Goal: Information Seeking & Learning: Learn about a topic

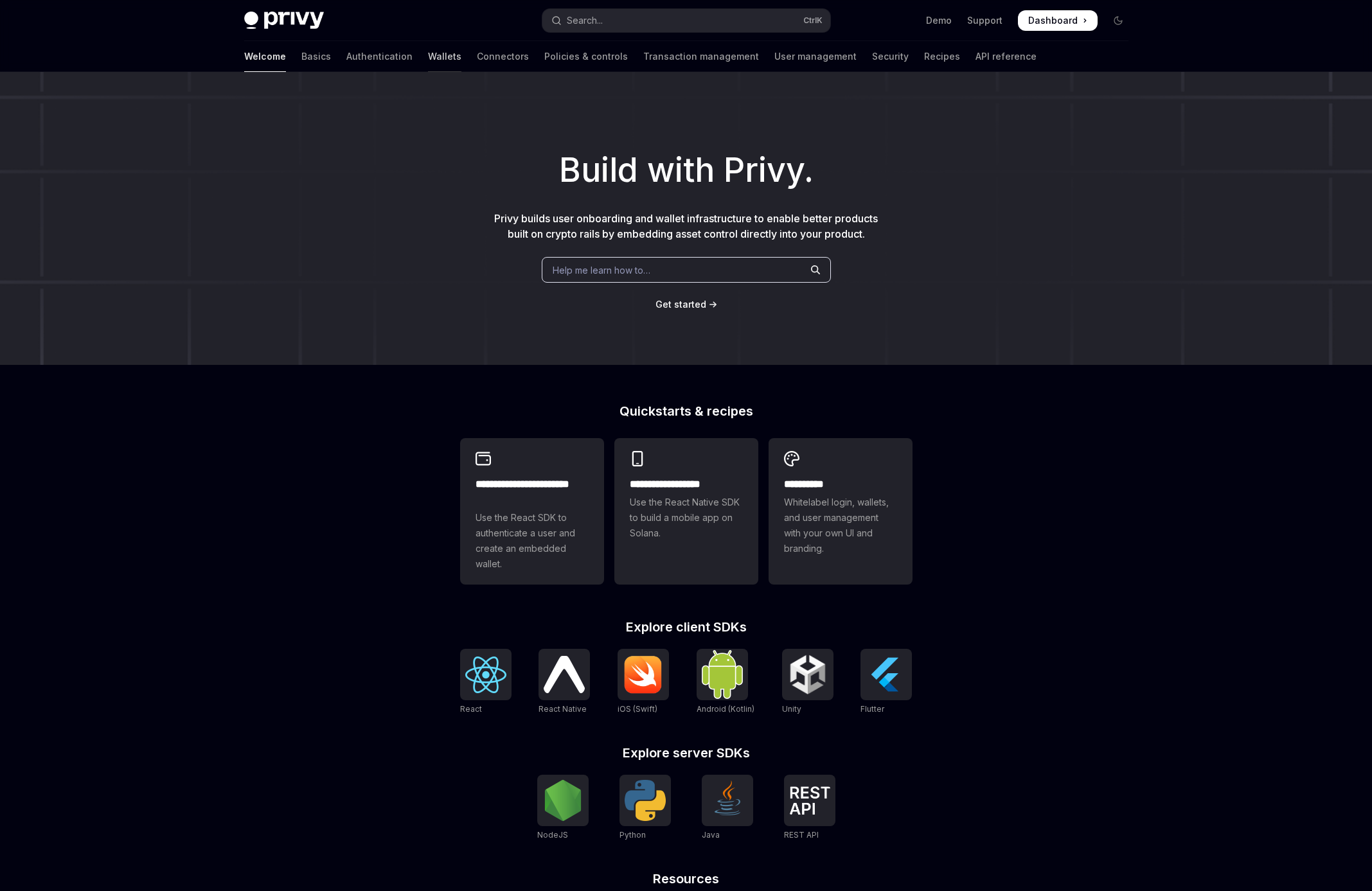
click at [428, 61] on link "Wallets" at bounding box center [445, 56] width 34 height 31
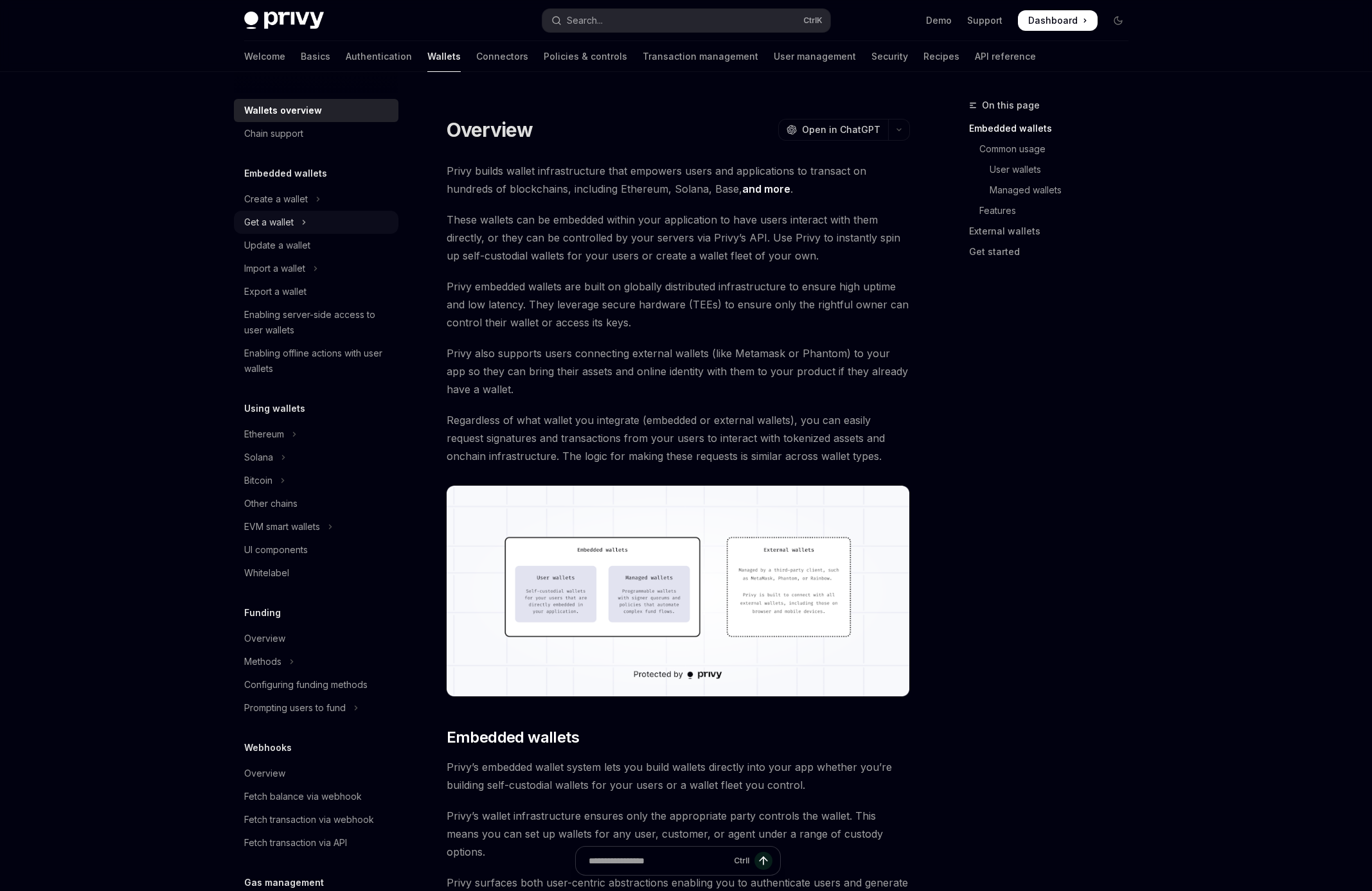
click at [319, 211] on button "Get a wallet" at bounding box center [316, 222] width 164 height 23
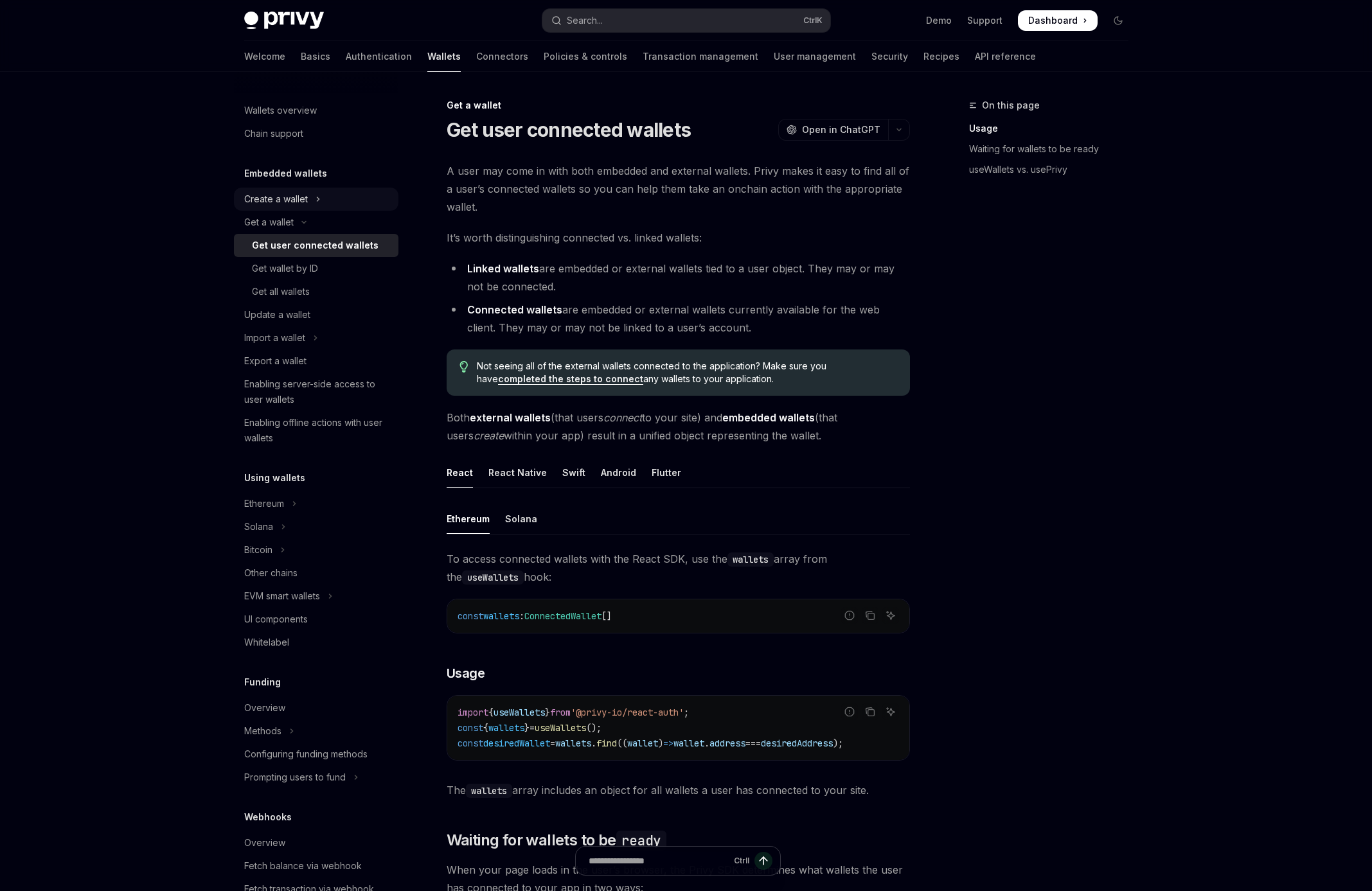
click at [321, 201] on button "Create a wallet" at bounding box center [316, 198] width 164 height 23
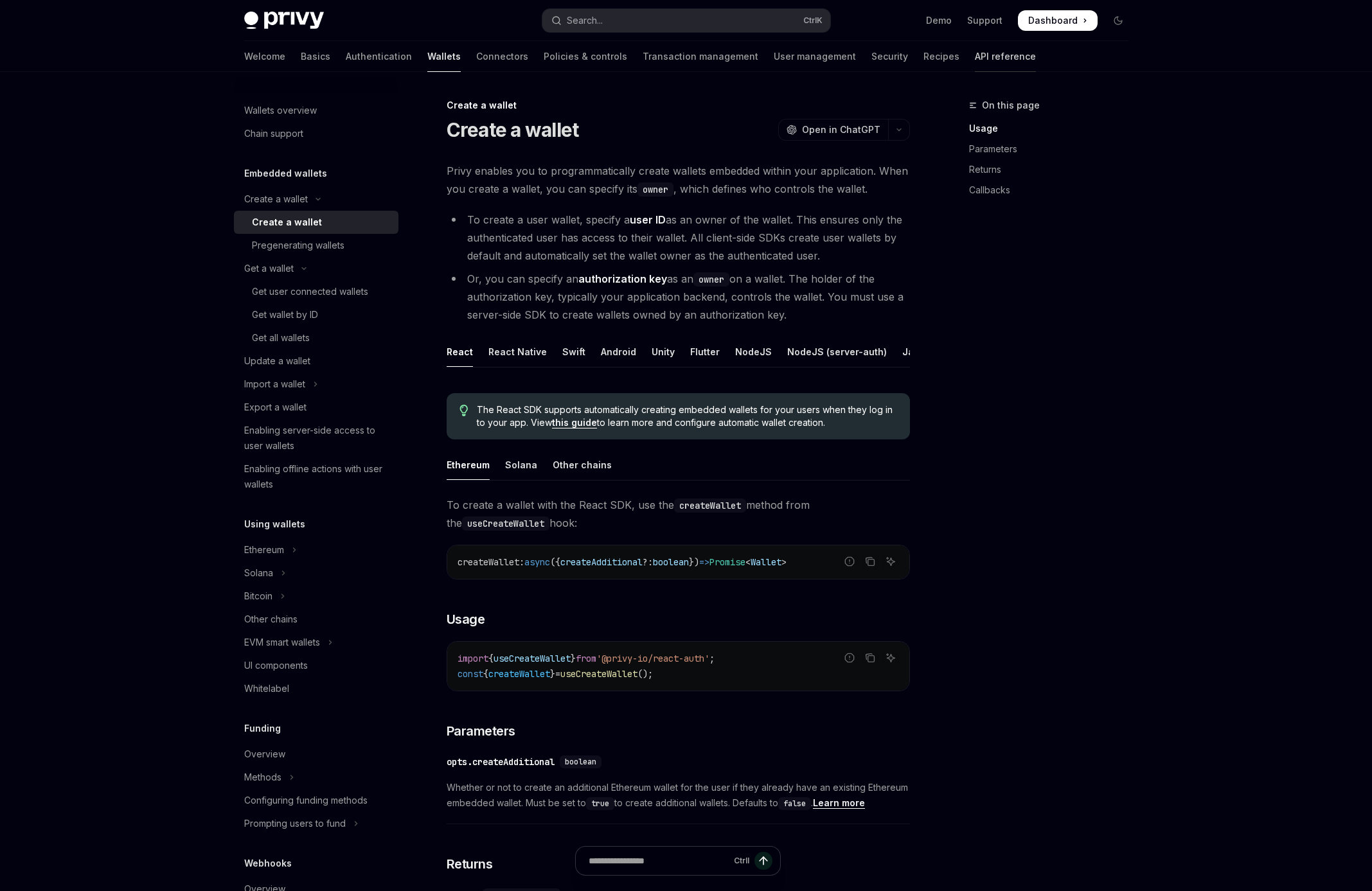
click at [975, 56] on link "API reference" at bounding box center [1005, 56] width 61 height 31
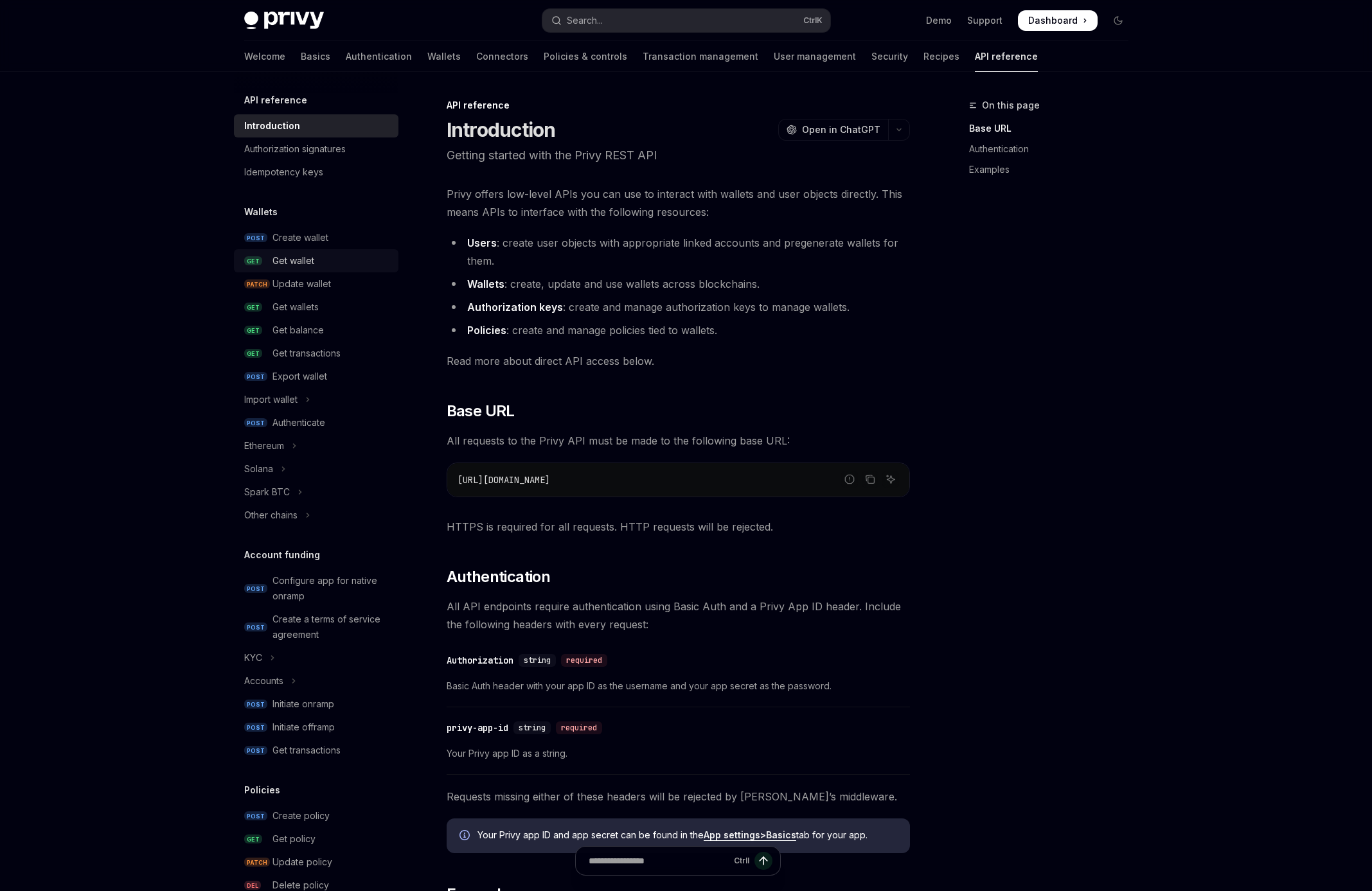
click at [304, 254] on div "Get wallet" at bounding box center [294, 260] width 42 height 15
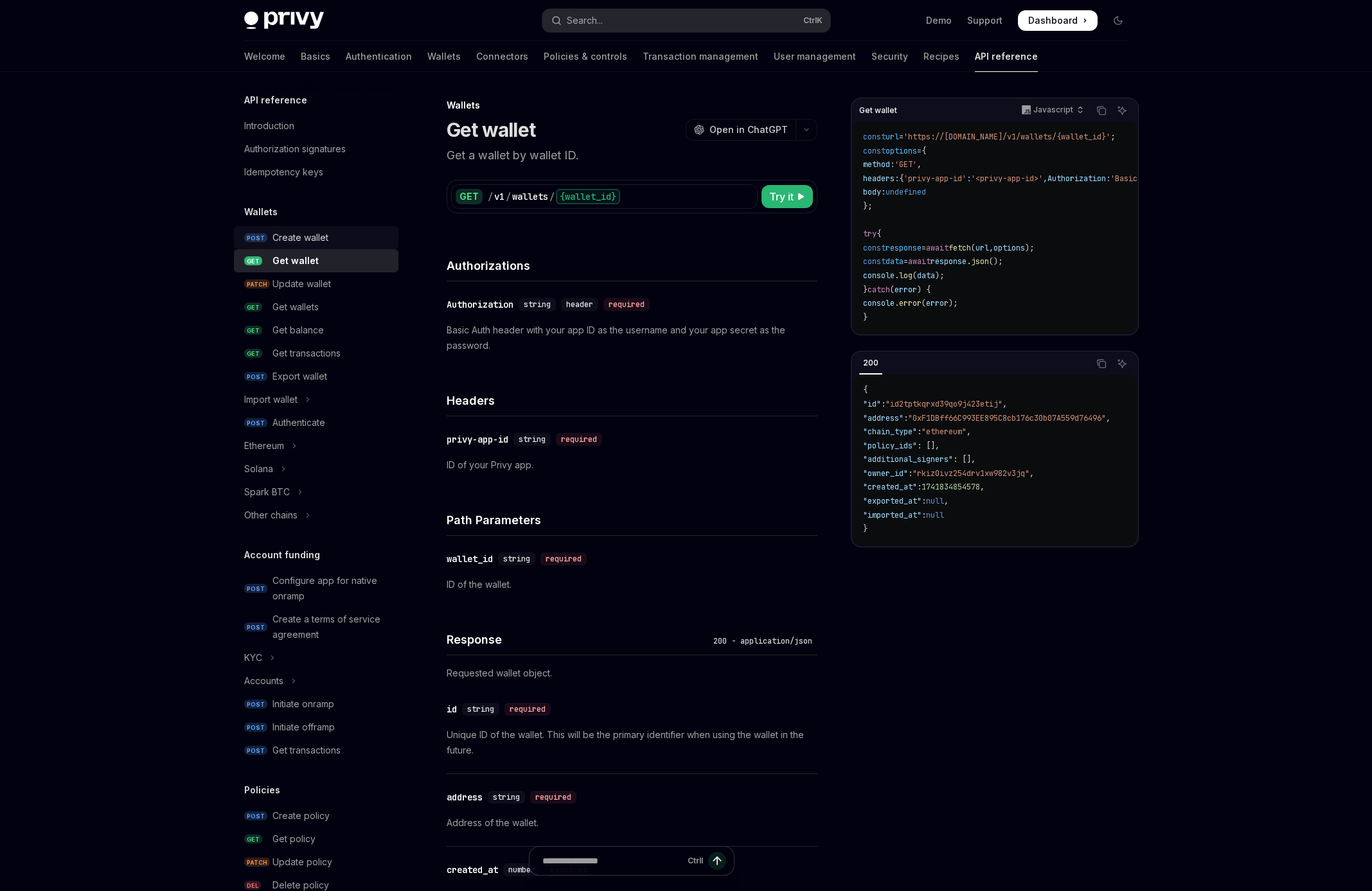
click at [340, 239] on div "Create wallet" at bounding box center [332, 237] width 118 height 15
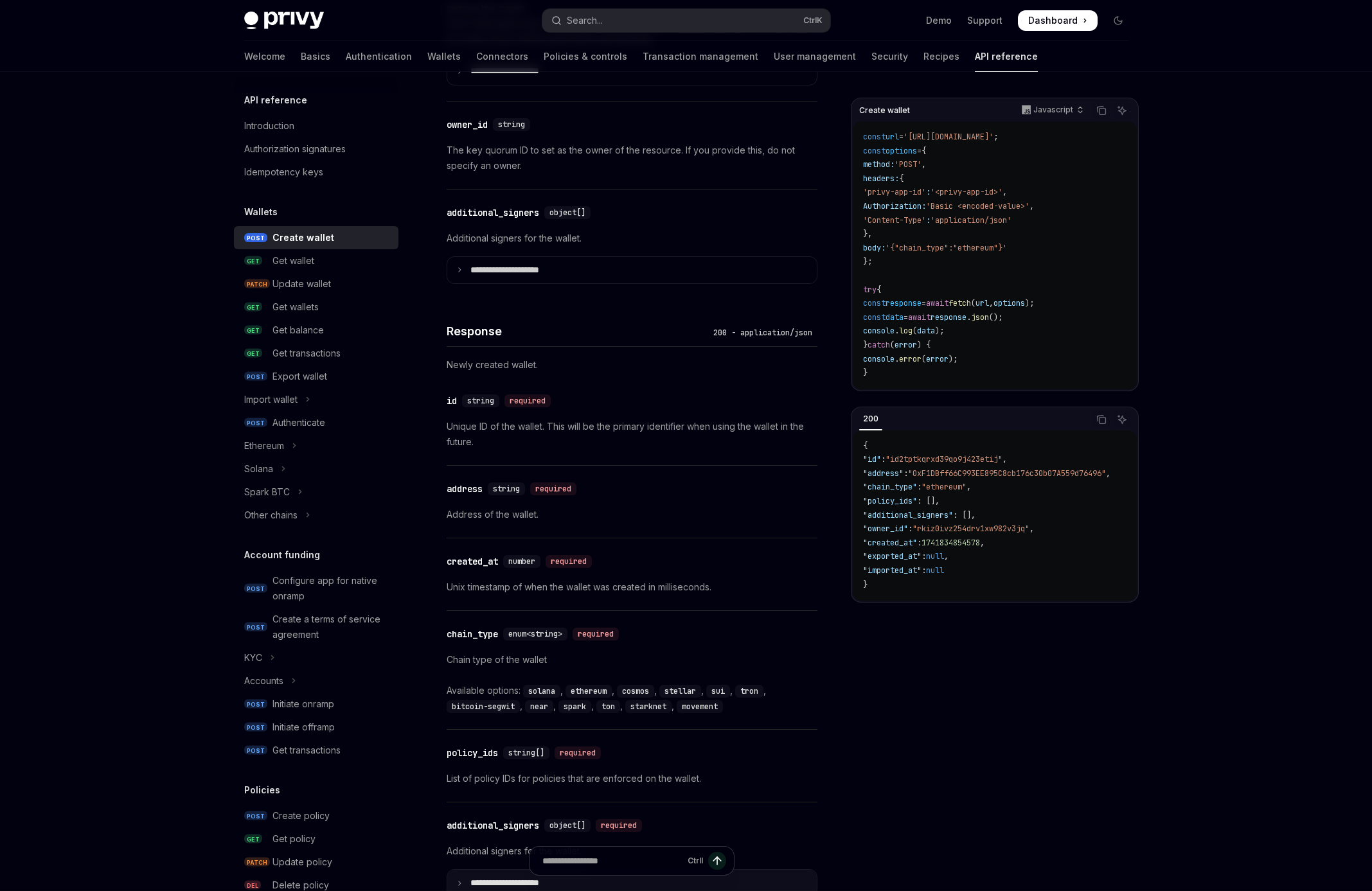
scroll to position [921, 0]
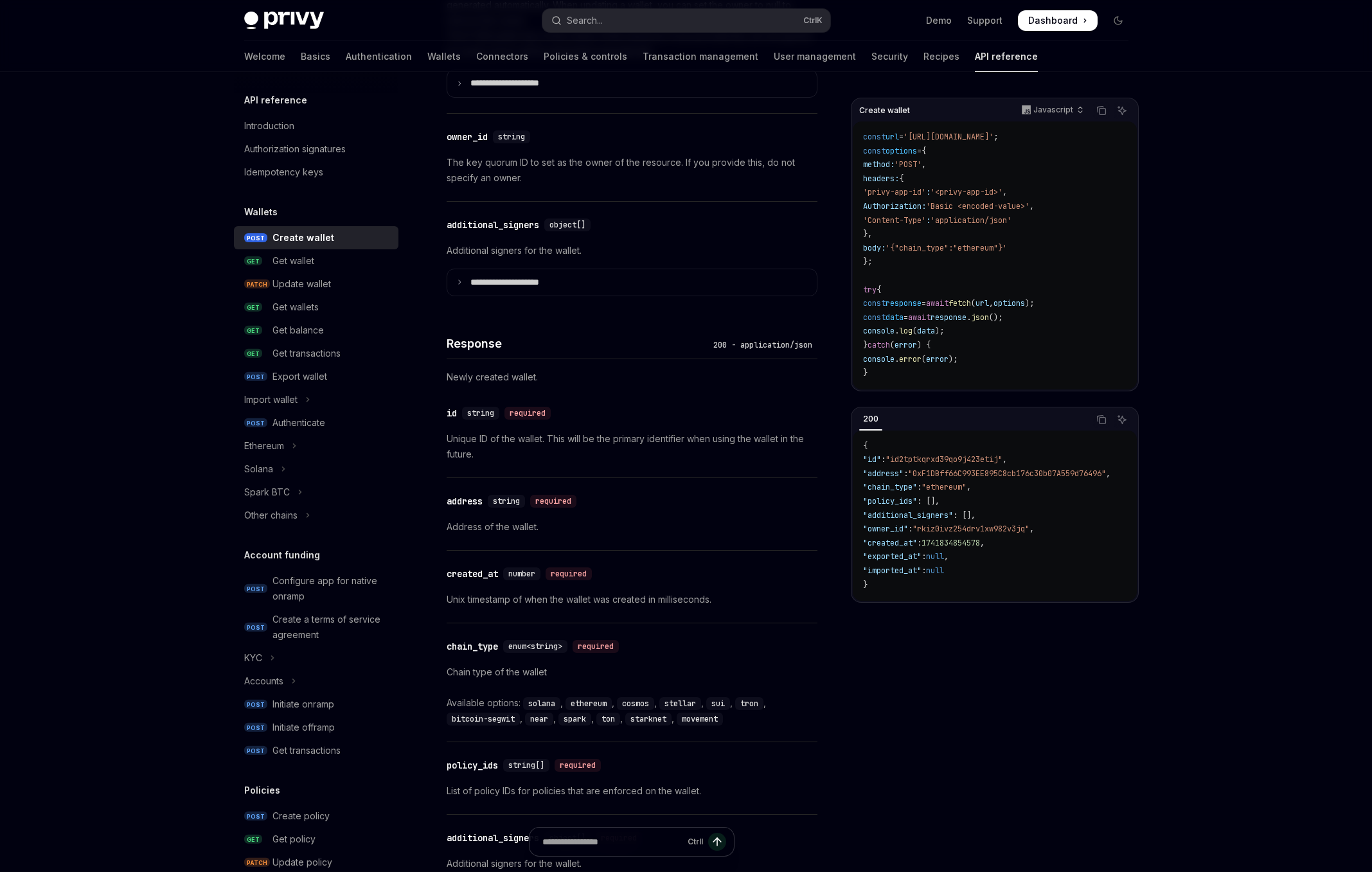
type textarea "*"
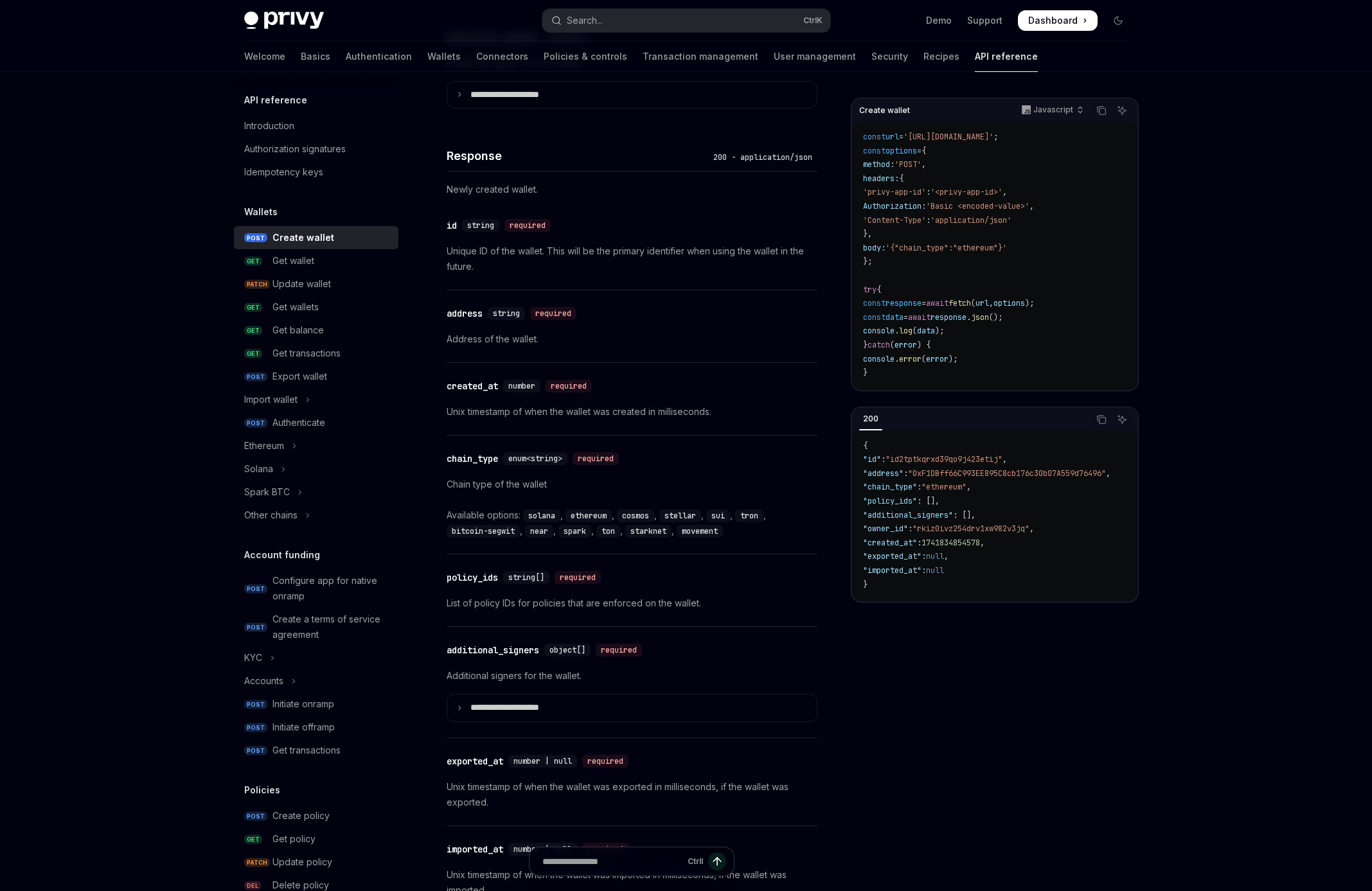
scroll to position [1117, 0]
